Goal: Check status

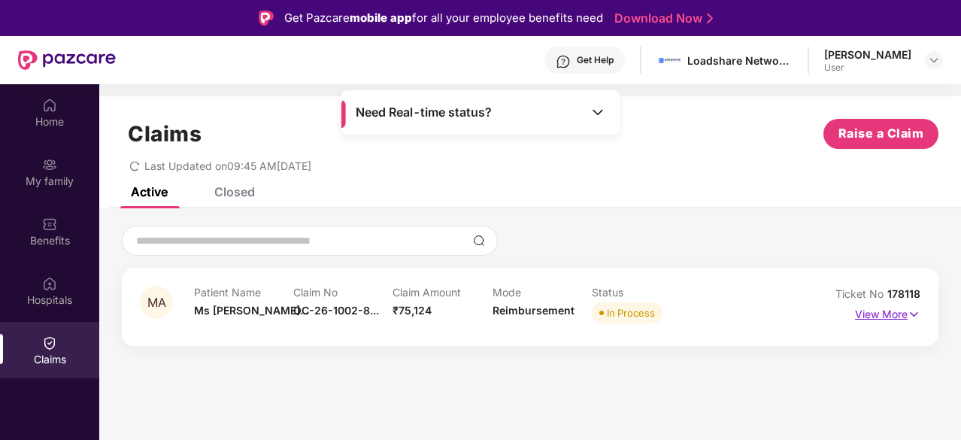
click at [874, 316] on p "View More" at bounding box center [887, 312] width 65 height 20
click at [866, 320] on p "View More" at bounding box center [887, 312] width 65 height 20
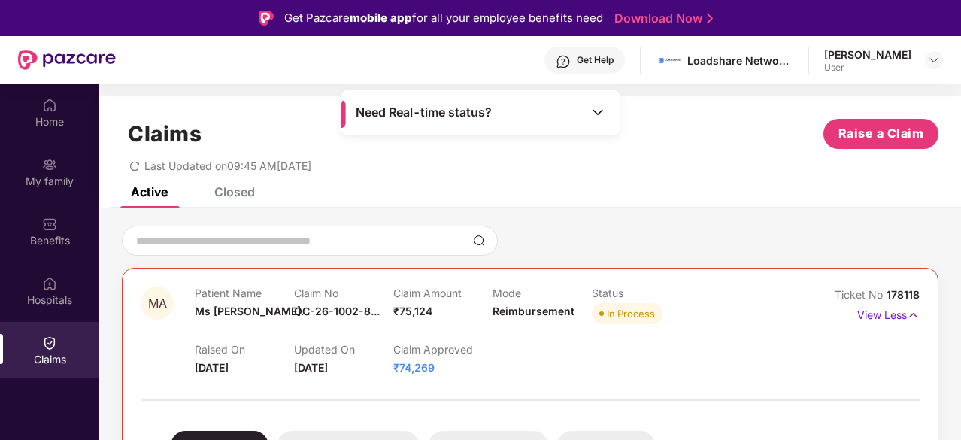
click at [882, 314] on p "View Less" at bounding box center [888, 313] width 62 height 20
click at [879, 319] on p "View Less" at bounding box center [888, 313] width 62 height 20
